Goal: Use online tool/utility: Utilize a website feature to perform a specific function

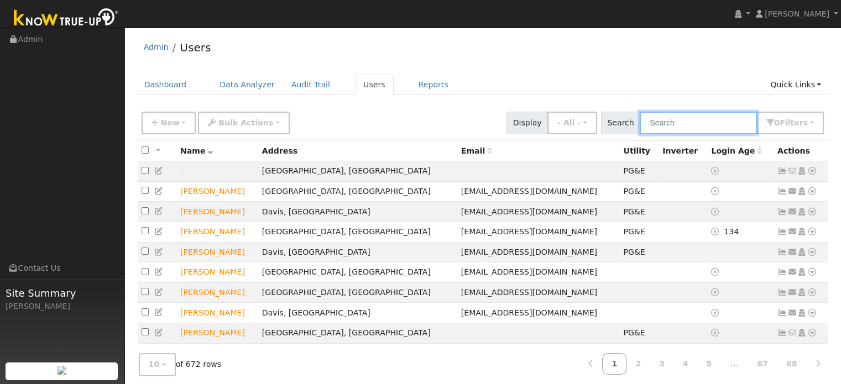
click at [676, 119] on input "text" at bounding box center [697, 123] width 117 height 23
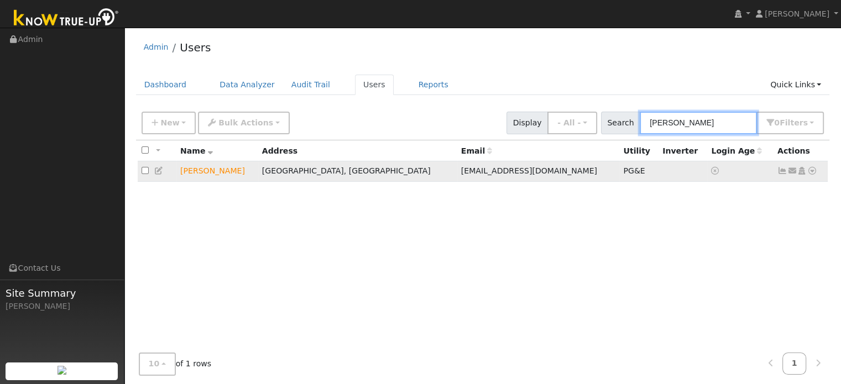
type input "[PERSON_NAME]"
click at [812, 171] on icon at bounding box center [812, 171] width 10 height 8
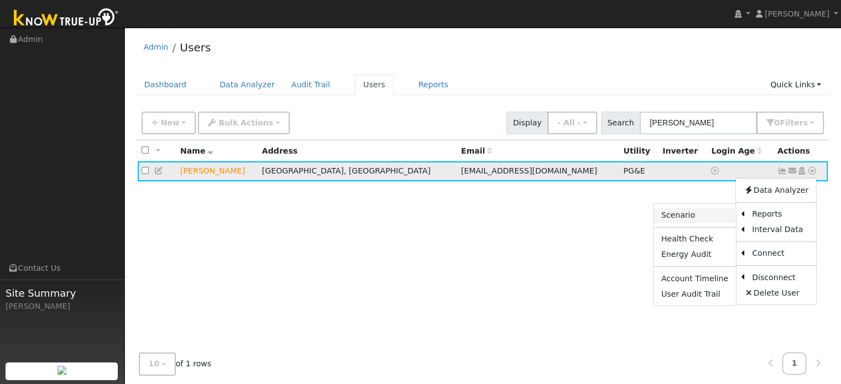
click at [717, 215] on link "Scenario" at bounding box center [694, 215] width 82 height 15
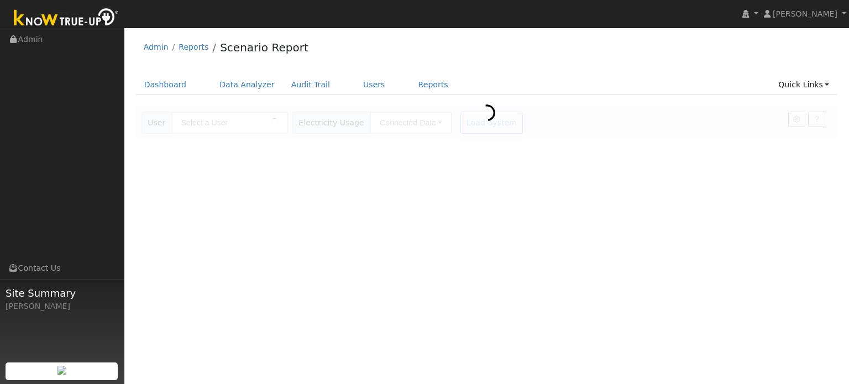
type input "[PERSON_NAME]"
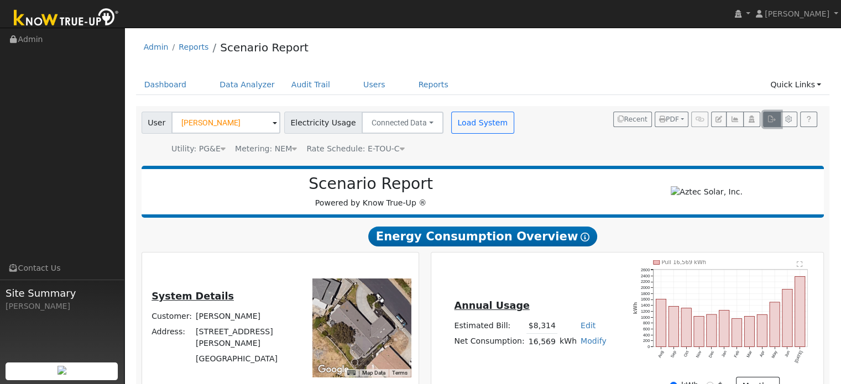
click at [770, 122] on icon "button" at bounding box center [771, 119] width 8 height 7
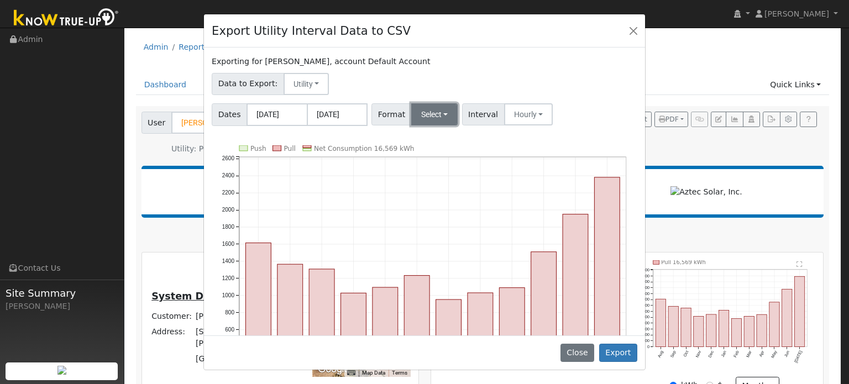
click at [415, 118] on button "Select" at bounding box center [434, 114] width 47 height 22
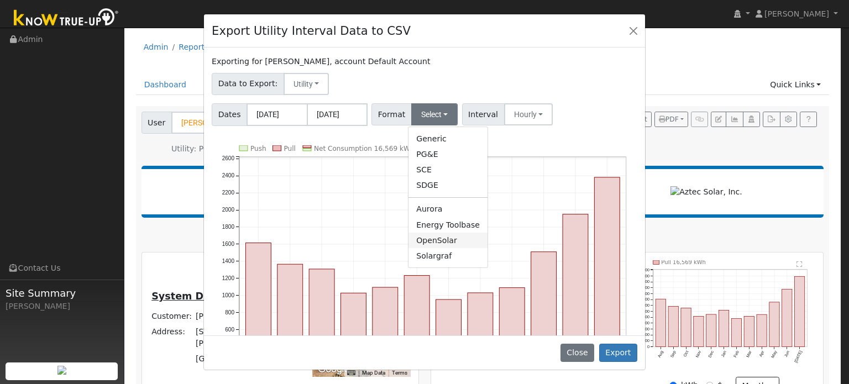
click at [414, 238] on link "OpenSolar" at bounding box center [447, 240] width 79 height 15
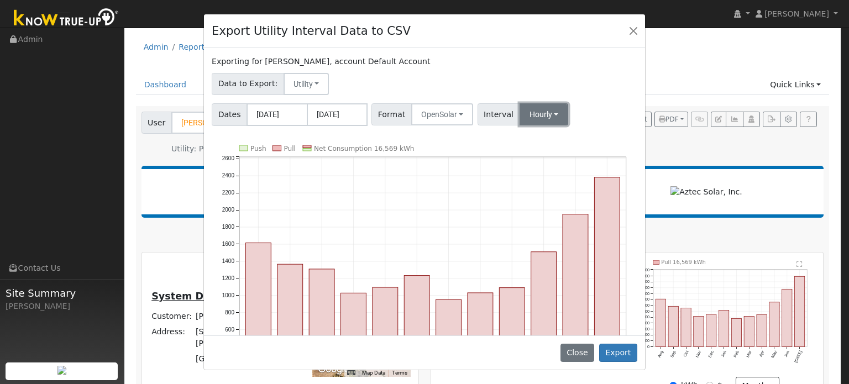
click at [521, 121] on button "Hourly" at bounding box center [544, 114] width 49 height 22
click at [522, 132] on link "15 Minute" at bounding box center [554, 138] width 77 height 15
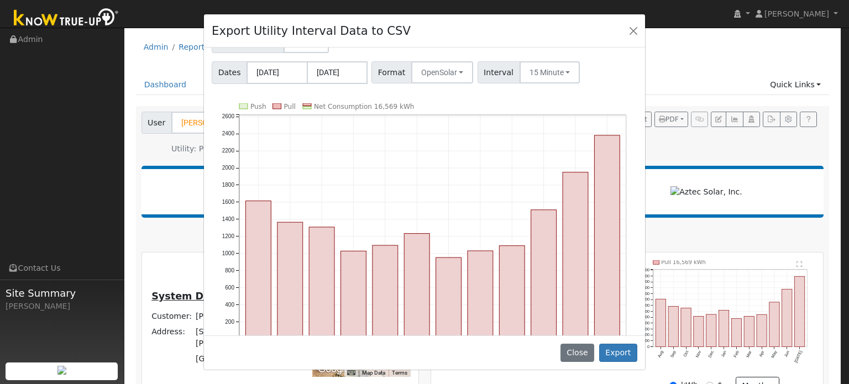
scroll to position [78, 0]
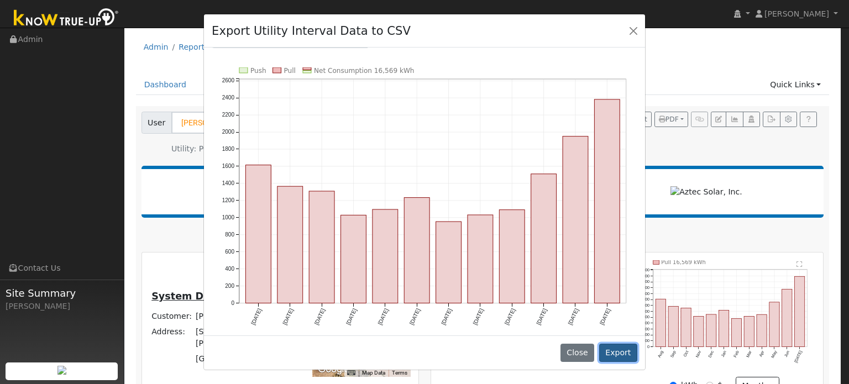
click at [622, 346] on button "Export" at bounding box center [618, 353] width 38 height 19
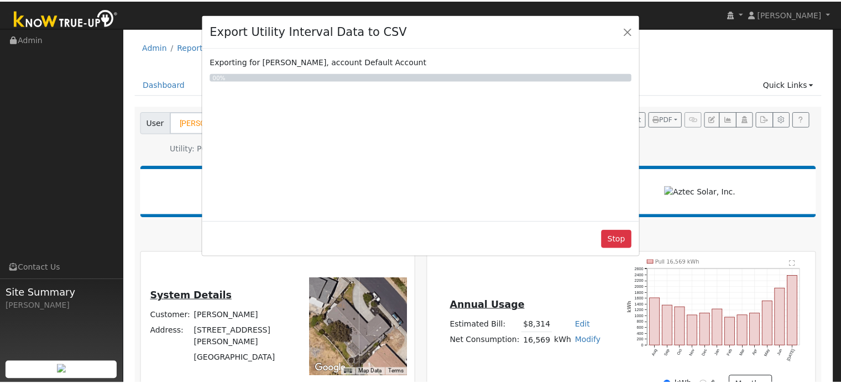
scroll to position [0, 0]
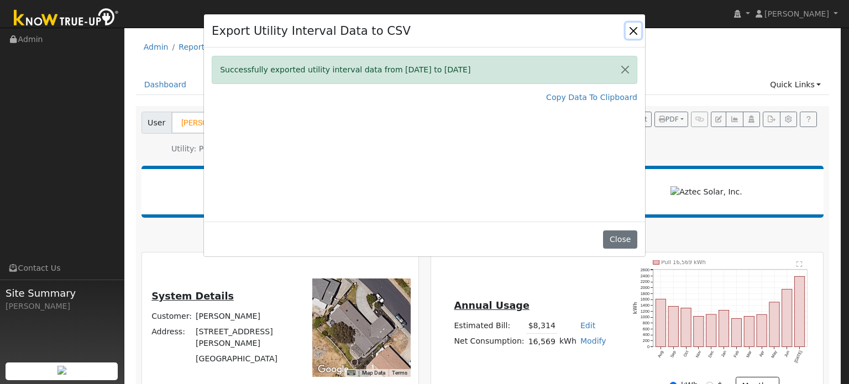
click at [636, 35] on button "Close" at bounding box center [633, 30] width 15 height 15
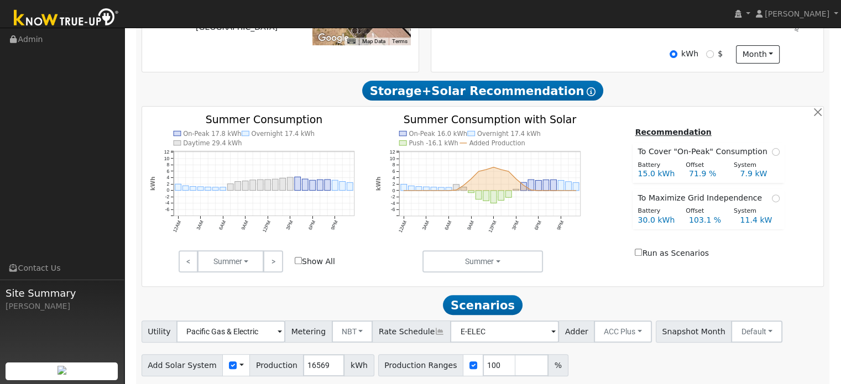
scroll to position [373, 0]
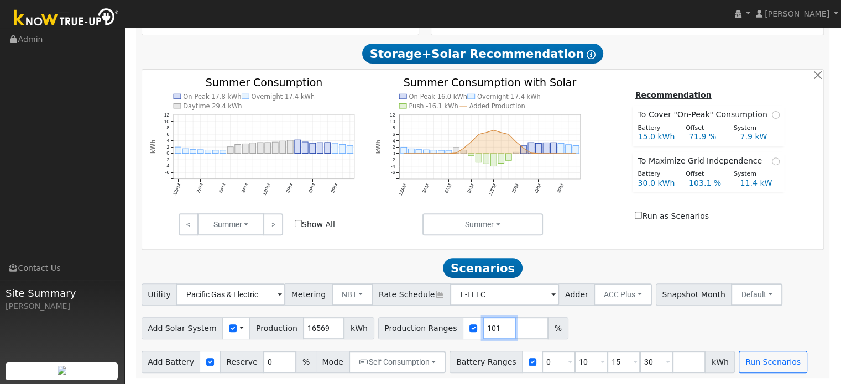
click at [485, 324] on input "101" at bounding box center [498, 328] width 33 height 22
click at [485, 324] on input "102" at bounding box center [498, 328] width 33 height 22
type input "103"
click at [485, 324] on input "103" at bounding box center [498, 328] width 33 height 22
click at [578, 322] on div "Add Solar System Use CSV Data Production 16569 kWh Production Ranges 103 %" at bounding box center [482, 326] width 686 height 26
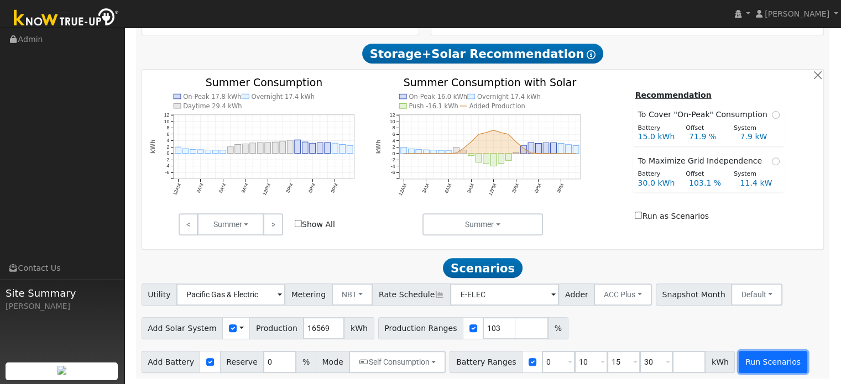
click at [738, 362] on button "Run Scenarios" at bounding box center [772, 362] width 68 height 22
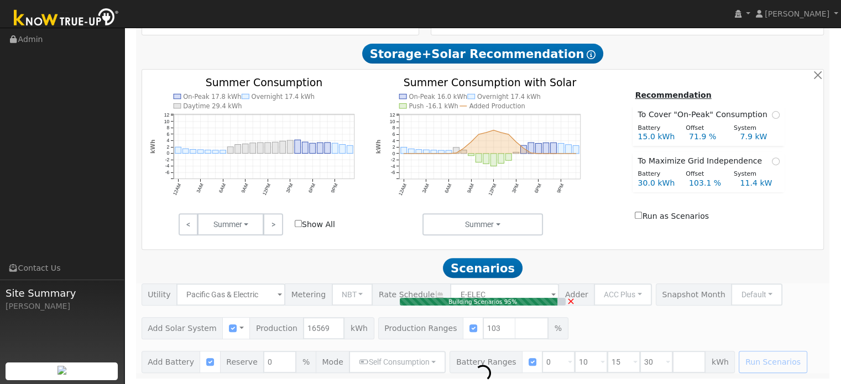
type input "11.4"
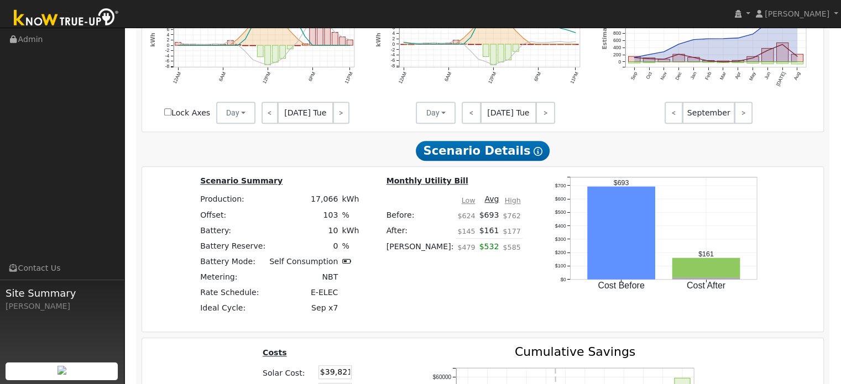
scroll to position [763, 0]
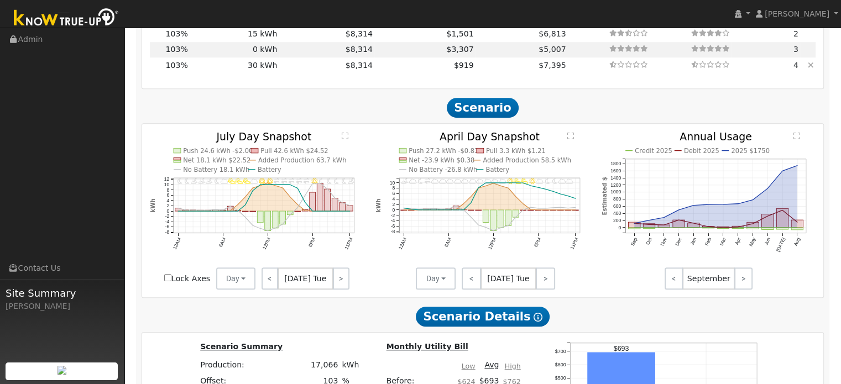
click at [454, 70] on span "$919" at bounding box center [464, 65] width 20 height 9
type input "$36,000"
type input "$22,746"
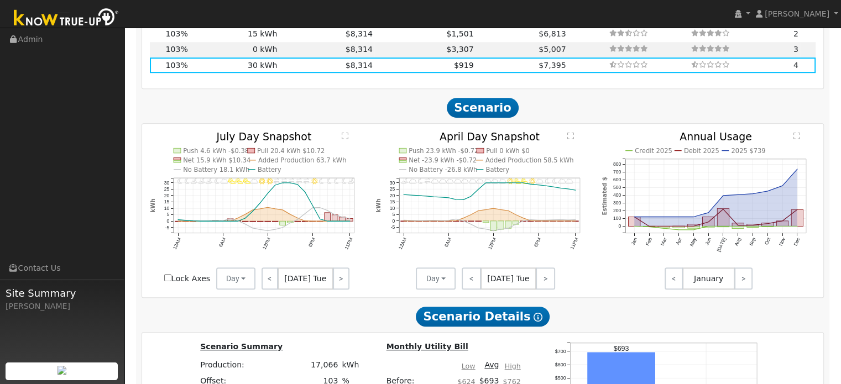
scroll to position [542, 0]
